Goal: Navigation & Orientation: Find specific page/section

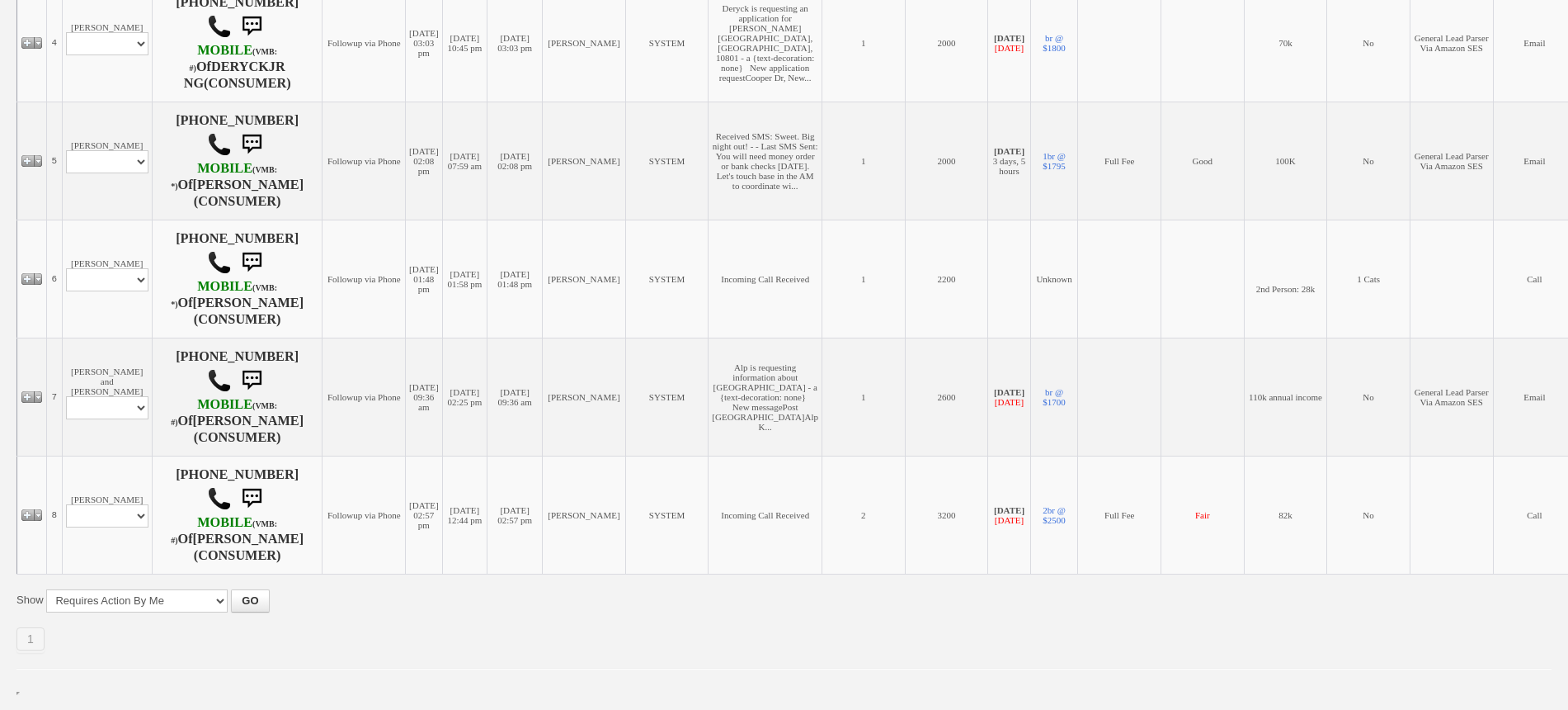
scroll to position [826, 0]
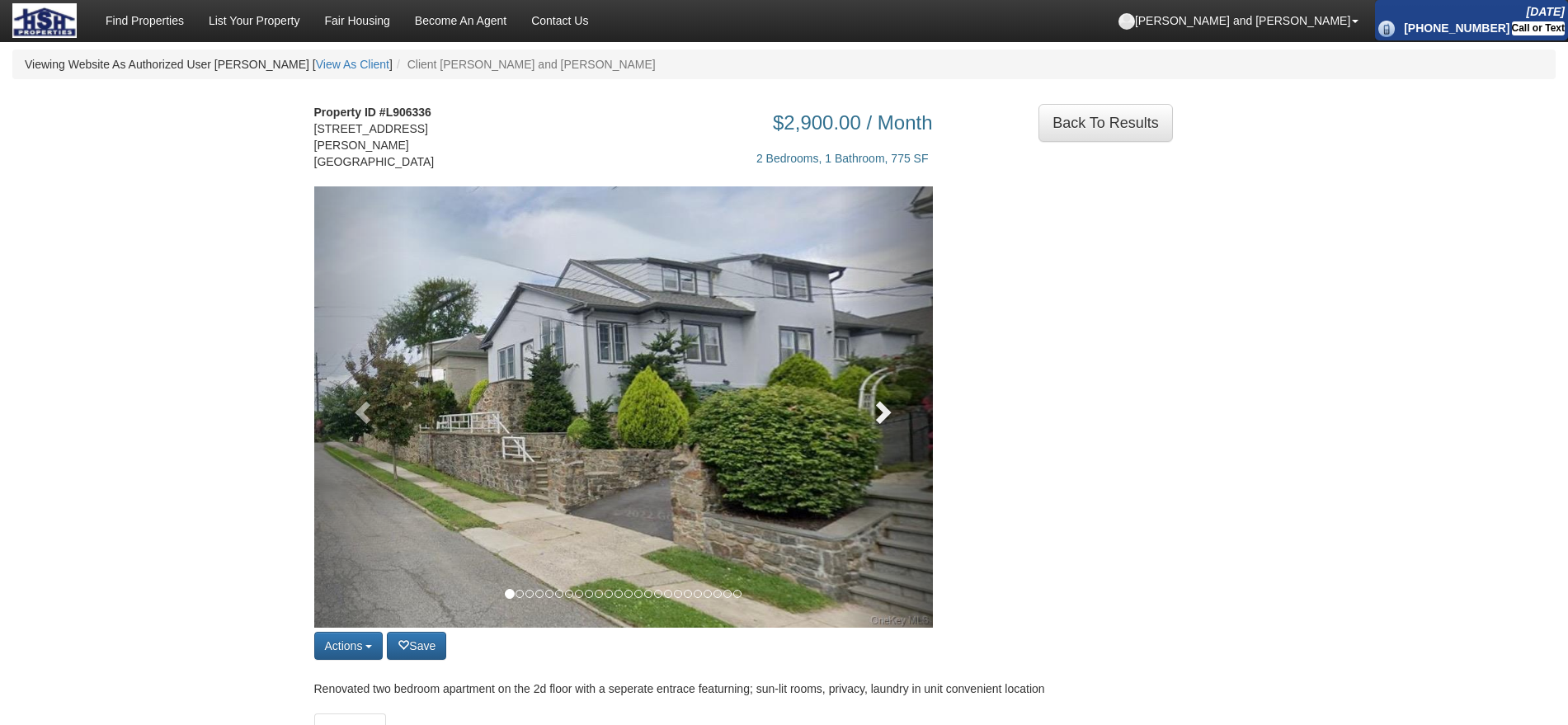
click at [910, 440] on link at bounding box center [886, 407] width 93 height 441
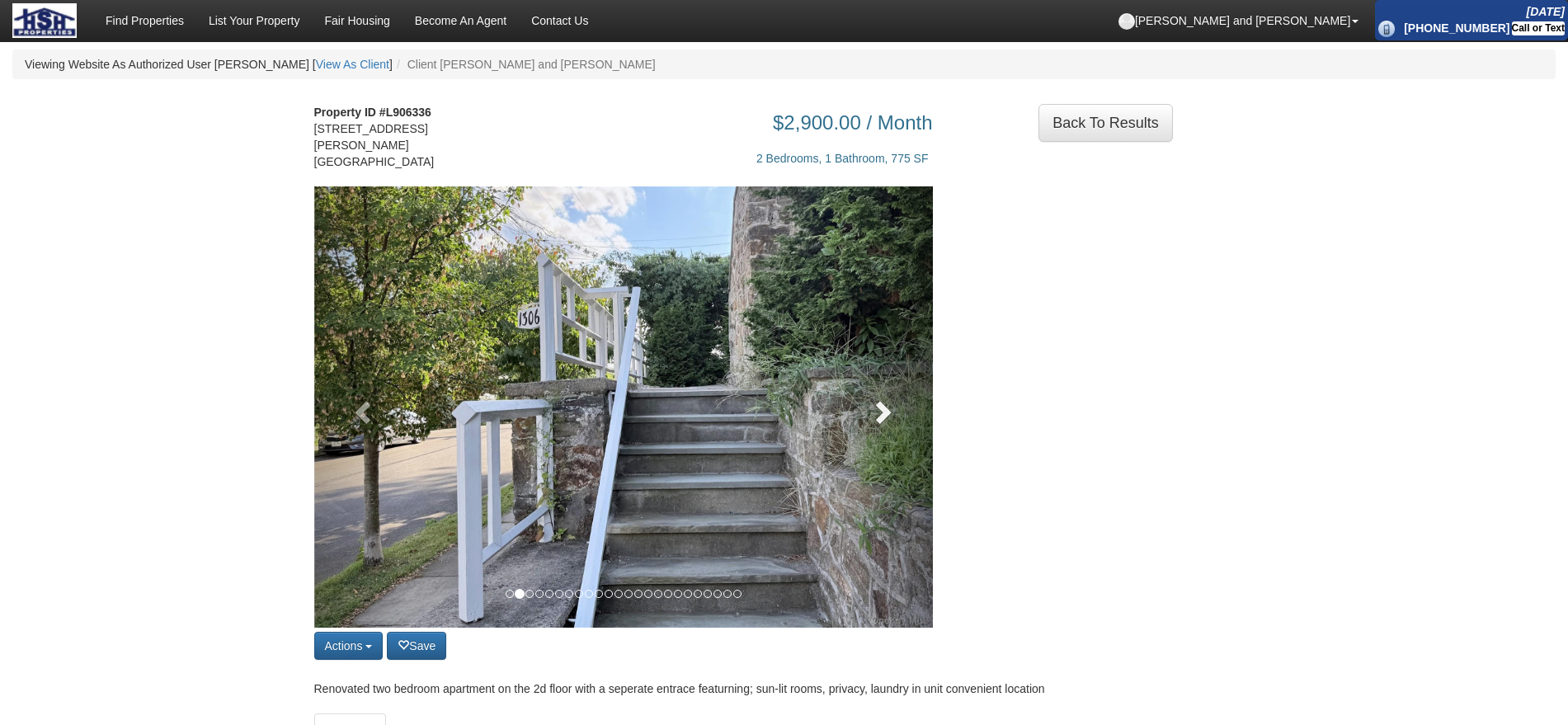
click at [910, 440] on link at bounding box center [886, 407] width 93 height 441
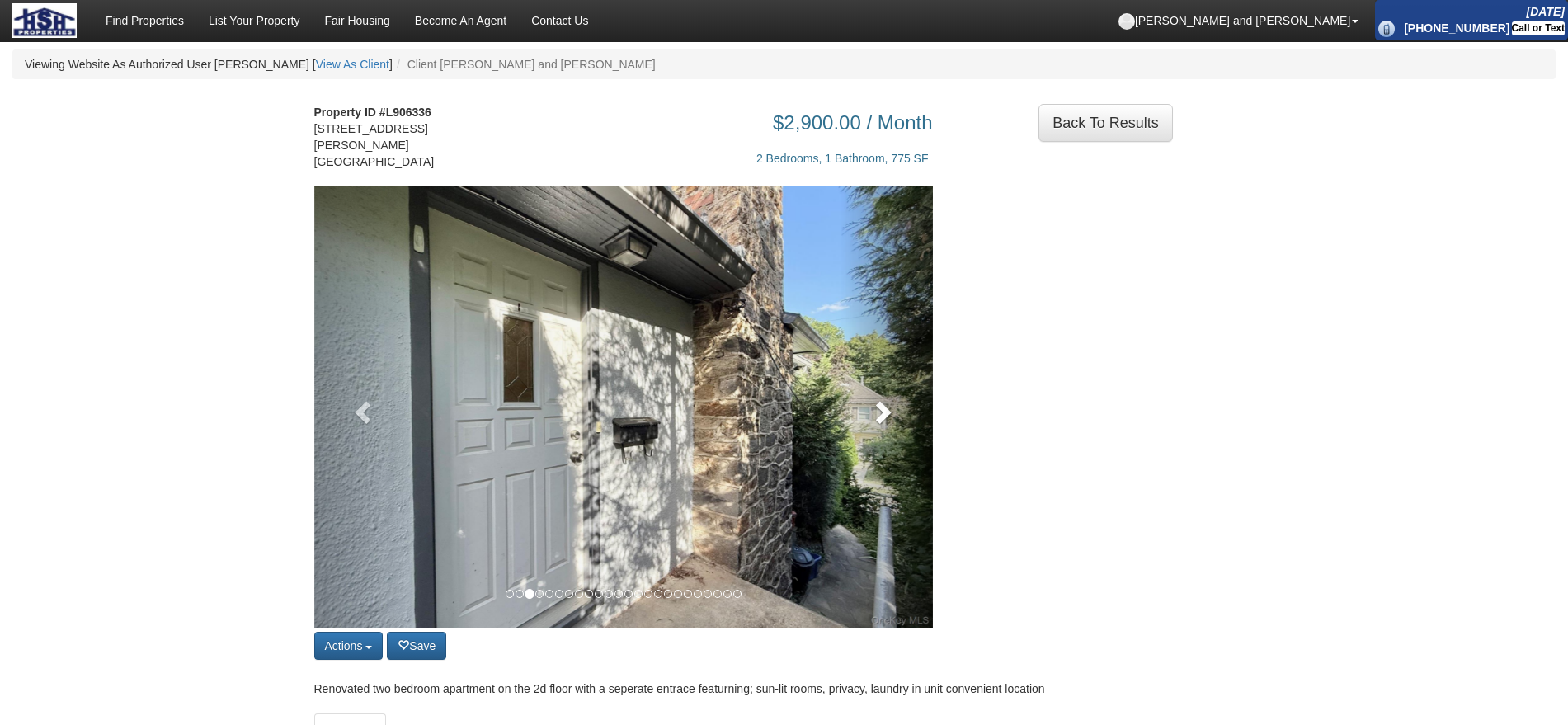
click at [897, 435] on link at bounding box center [886, 407] width 93 height 441
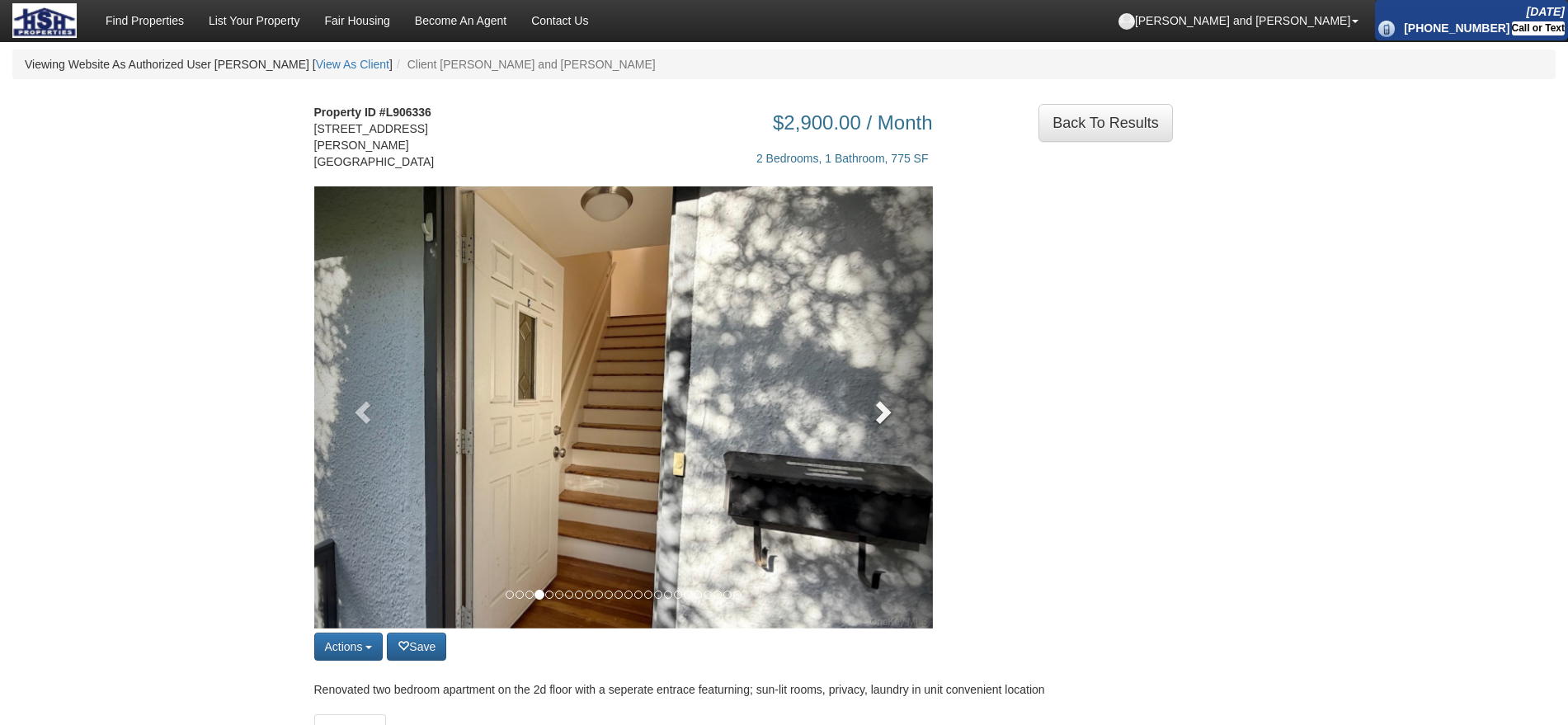
click at [897, 435] on link at bounding box center [886, 408] width 93 height 442
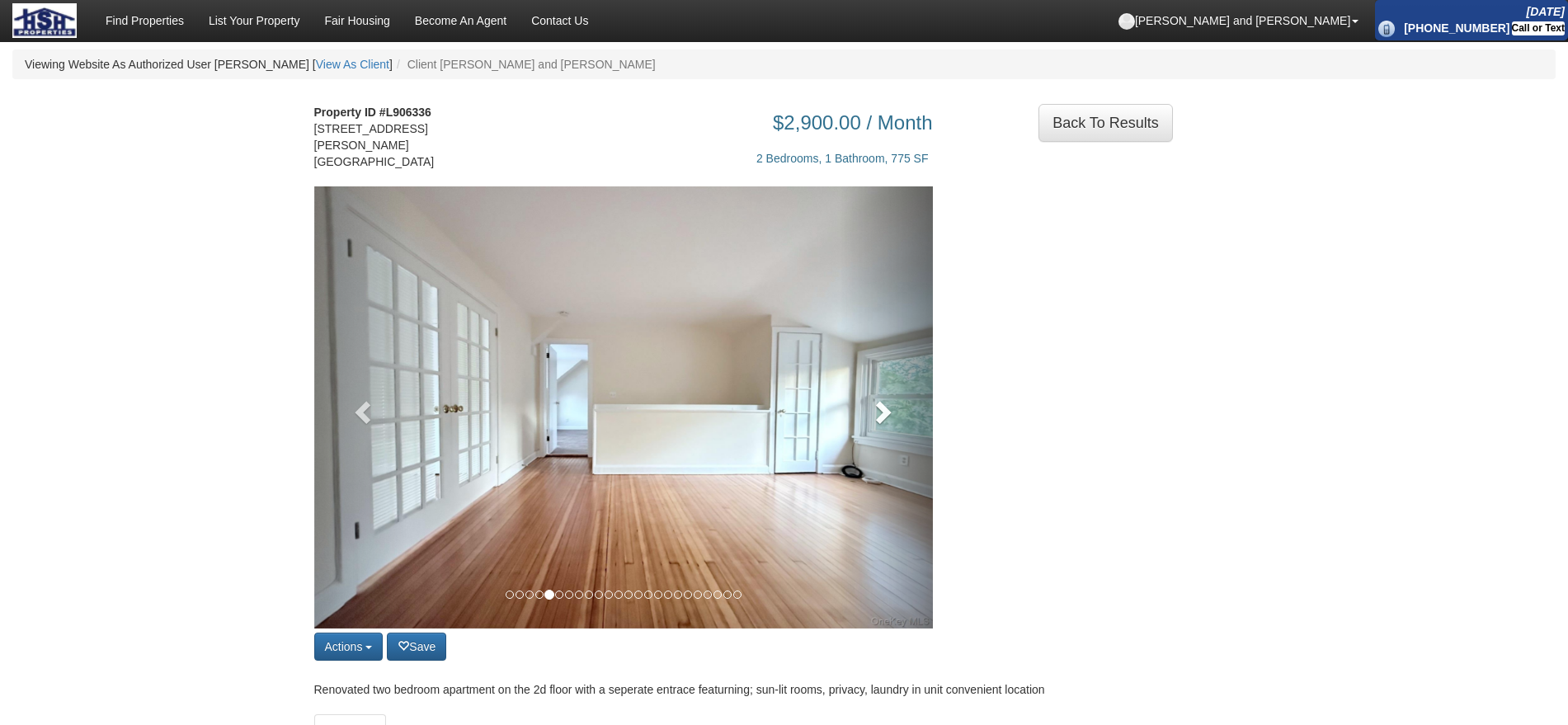
click at [897, 435] on link at bounding box center [886, 408] width 93 height 442
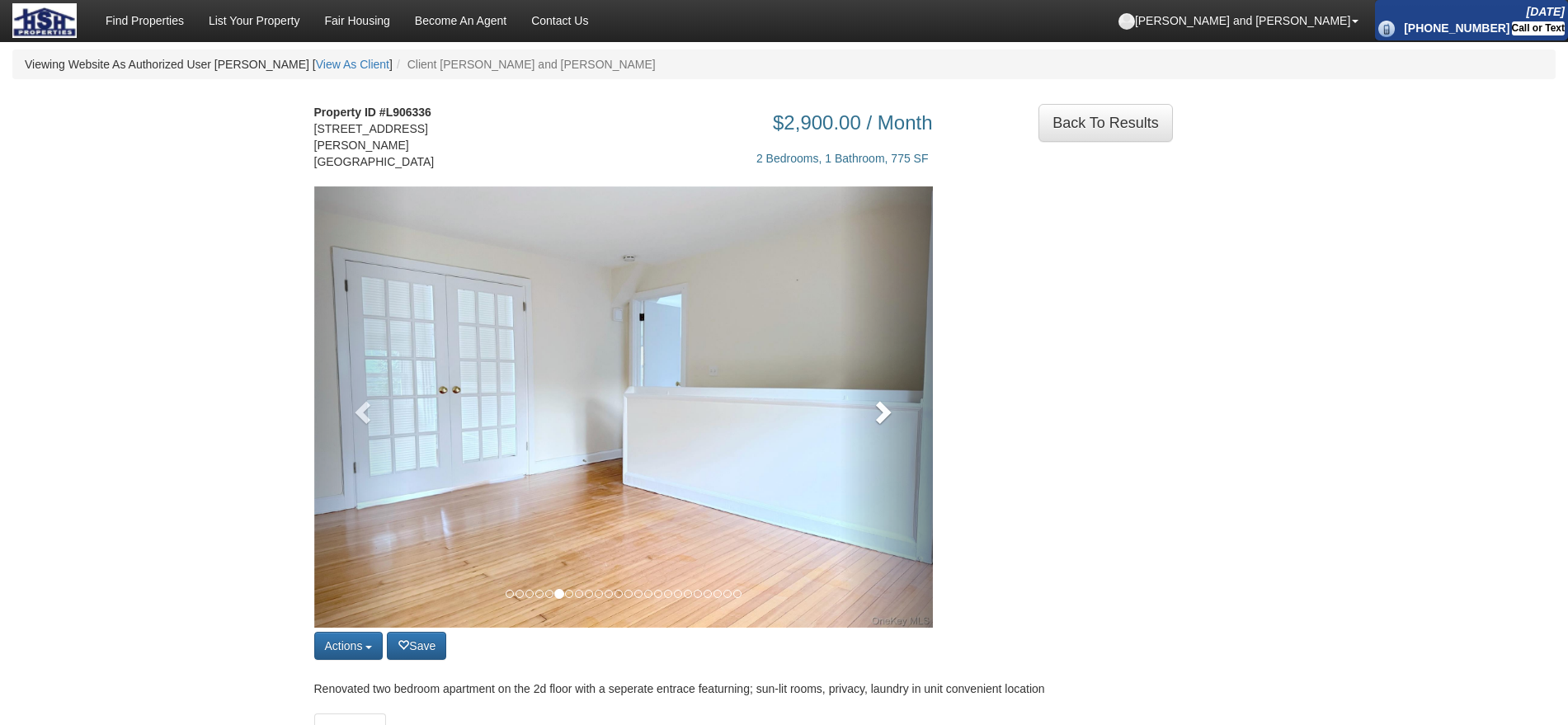
click at [897, 435] on link at bounding box center [886, 407] width 93 height 441
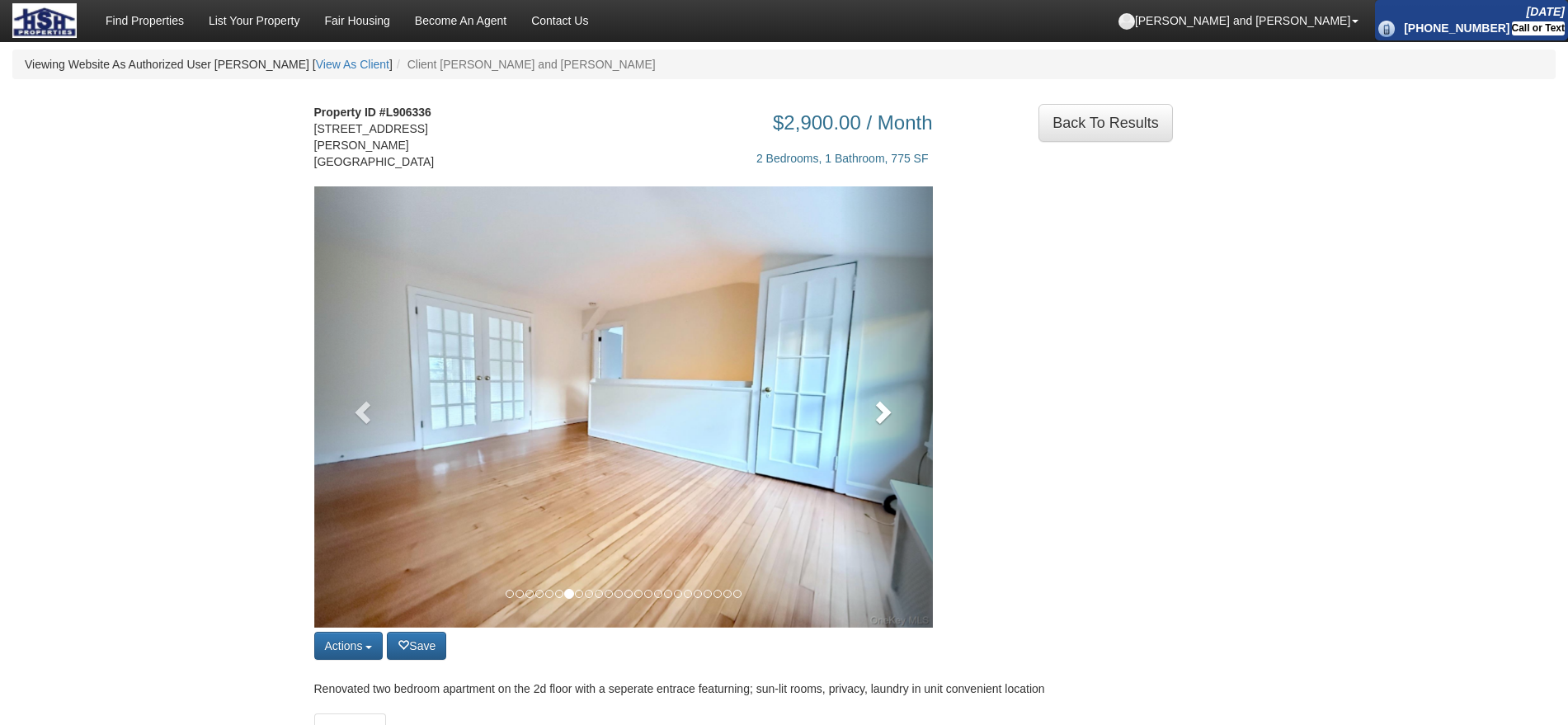
click at [897, 435] on link at bounding box center [886, 407] width 93 height 441
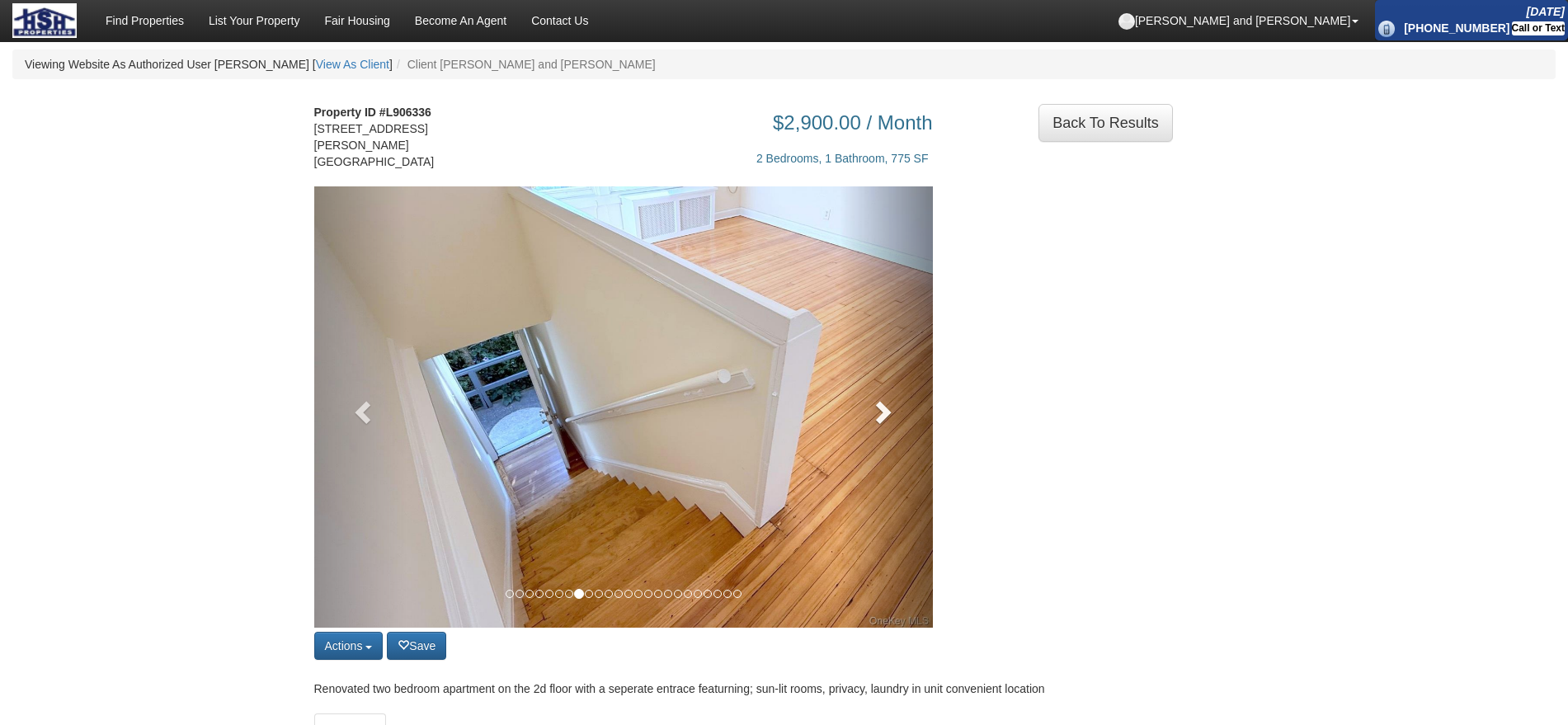
click at [897, 435] on link at bounding box center [886, 407] width 93 height 441
